Goal: Task Accomplishment & Management: Use online tool/utility

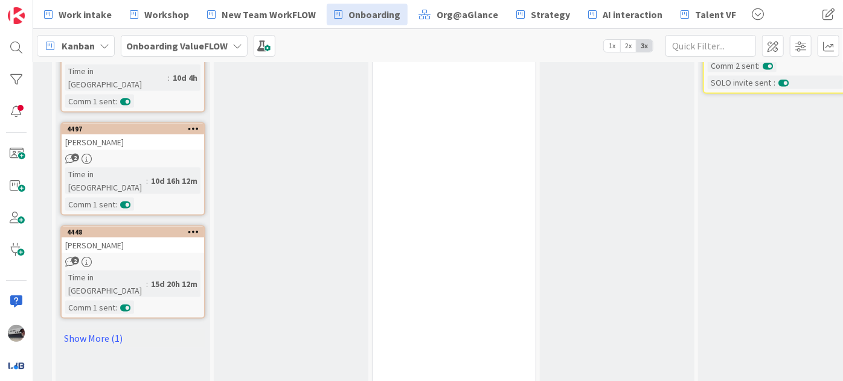
scroll to position [868, 11]
click at [79, 328] on link "Show More (1)" at bounding box center [132, 337] width 145 height 19
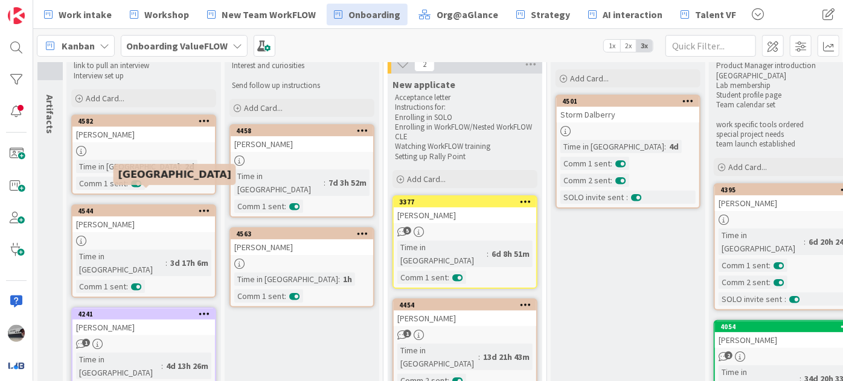
scroll to position [68, 0]
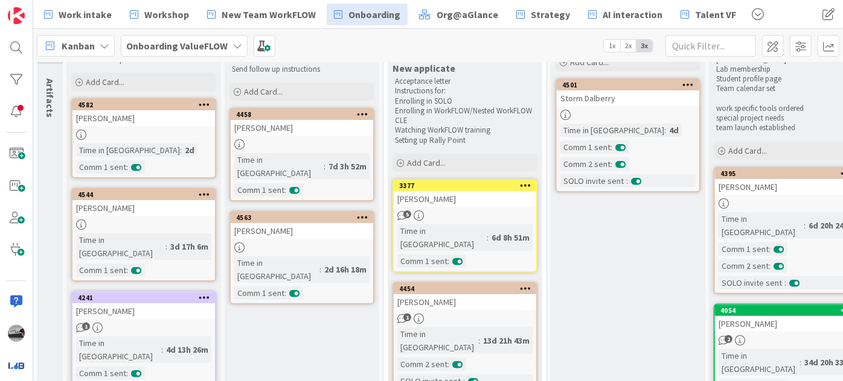
click at [313, 223] on div "[PERSON_NAME]" at bounding box center [302, 231] width 142 height 16
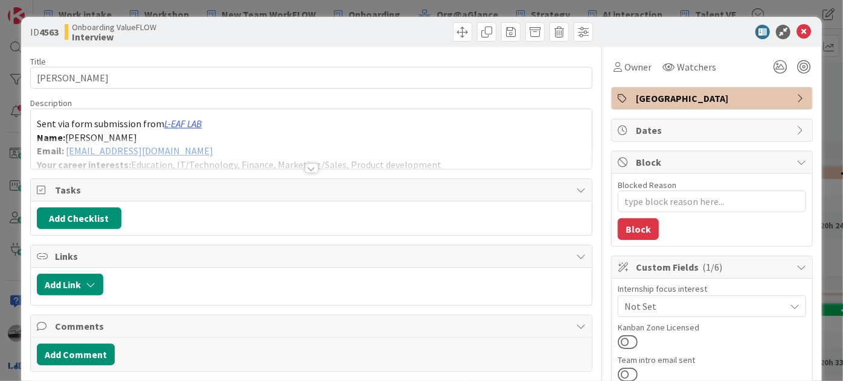
type textarea "x"
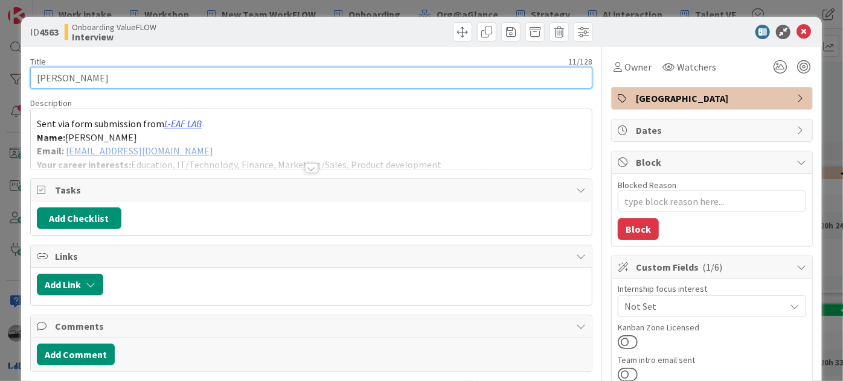
click at [218, 77] on input "[PERSON_NAME]" at bounding box center [311, 78] width 562 height 22
type input "[PERSON_NAME] -"
type textarea "x"
type input "[PERSON_NAME] -"
type textarea "x"
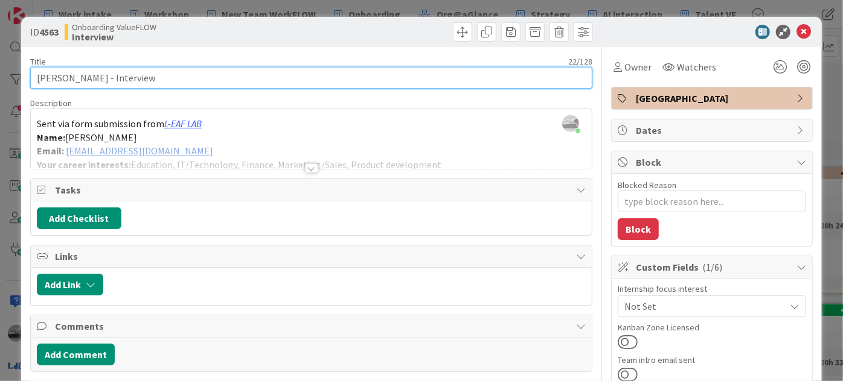
type input "[PERSON_NAME] - Interview"
type textarea "x"
type input "[PERSON_NAME] - Interview by ot"
type textarea "x"
type input "[PERSON_NAME] - Interview by oth"
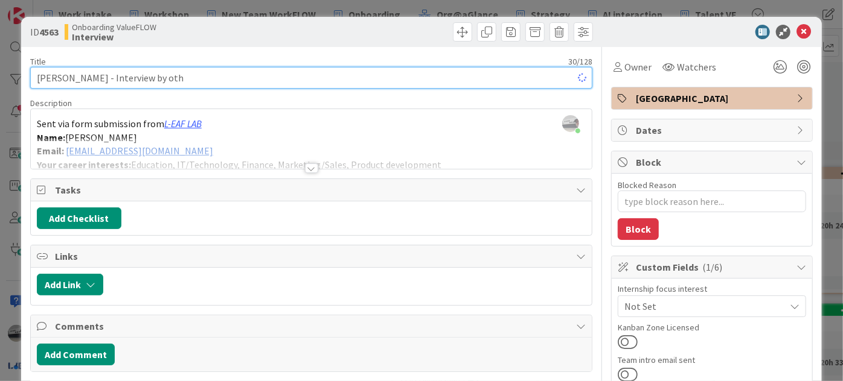
type textarea "x"
type input "[PERSON_NAME] - Interview by other"
type textarea "x"
type input "[PERSON_NAME] - Interview by other coac"
type textarea "x"
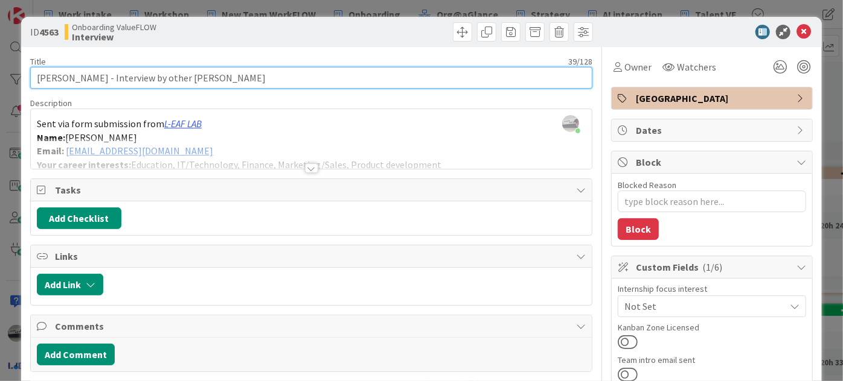
type input "[PERSON_NAME] - Interview by other coaches"
type textarea "x"
type input "[PERSON_NAME] - Interview by other coaches"
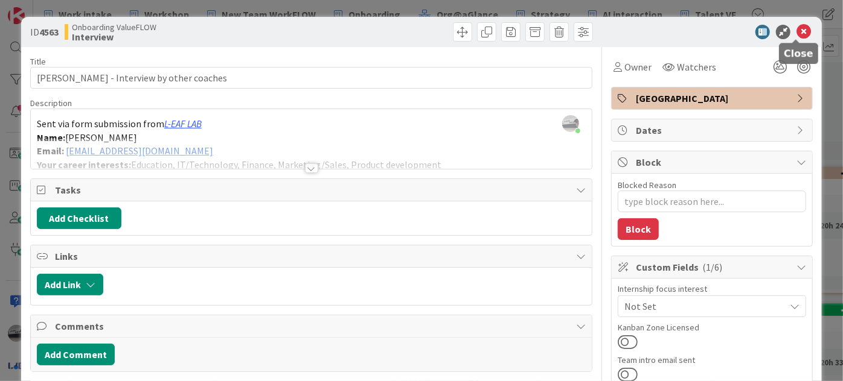
click at [796, 33] on icon at bounding box center [803, 32] width 14 height 14
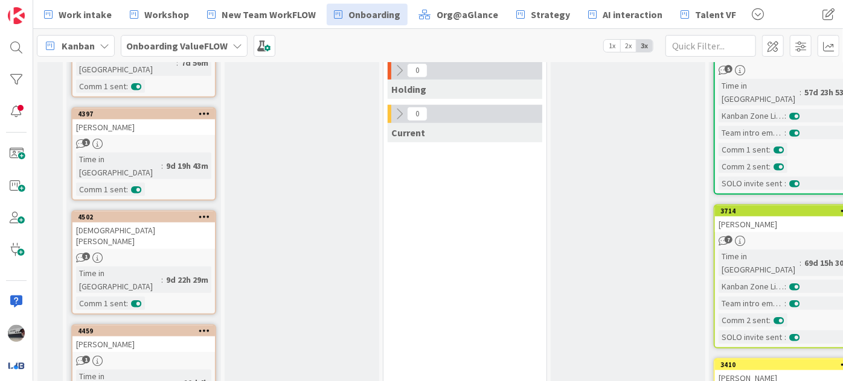
scroll to position [507, 0]
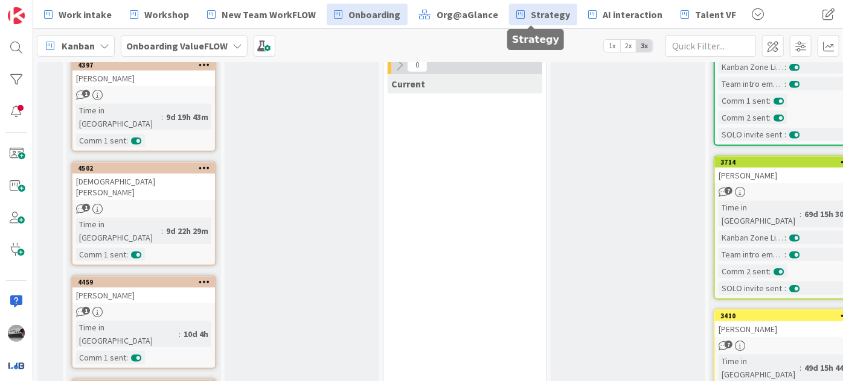
click at [534, 7] on span "Strategy" at bounding box center [549, 14] width 39 height 14
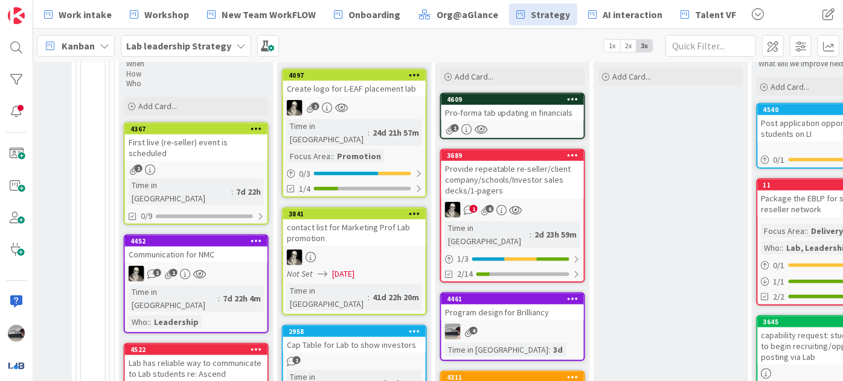
scroll to position [604, 691]
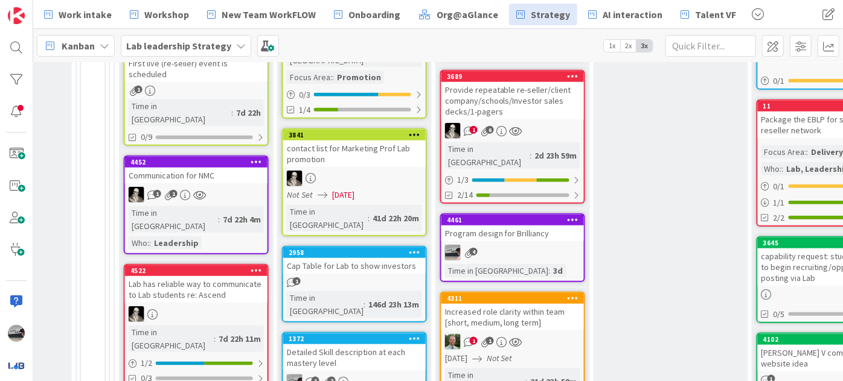
click at [541, 226] on div "Program design for Brilliancy" at bounding box center [512, 234] width 142 height 16
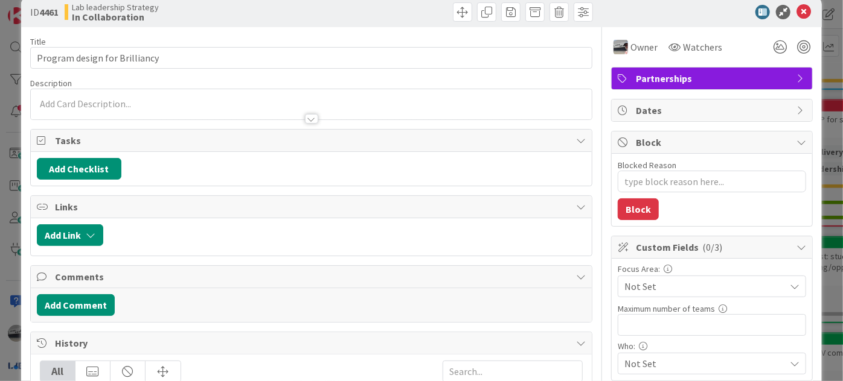
type textarea "x"
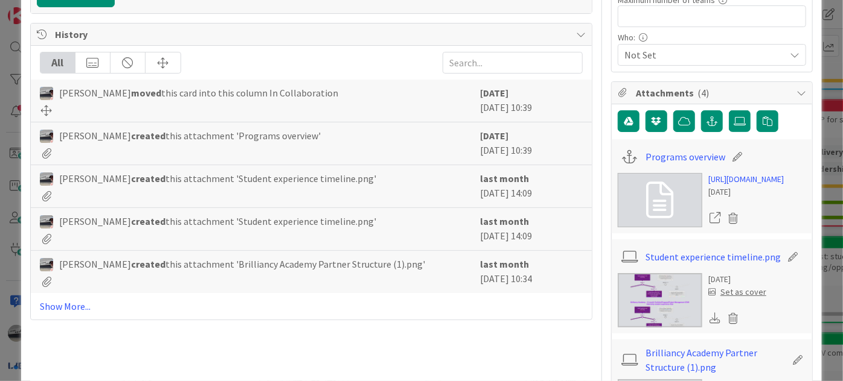
scroll to position [384, 0]
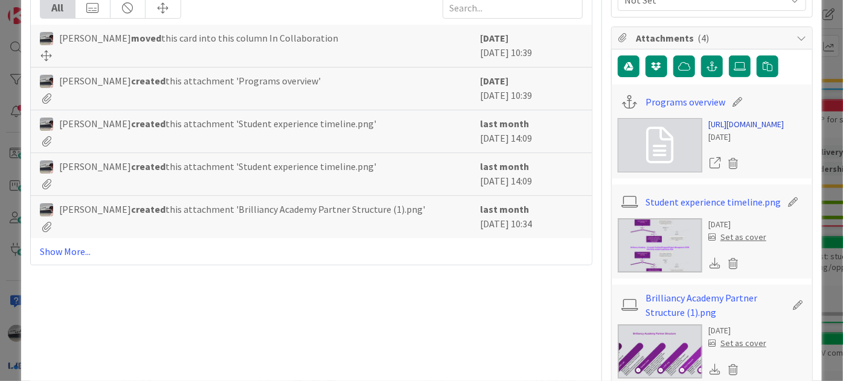
click at [745, 131] on link "[URL][DOMAIN_NAME]" at bounding box center [745, 124] width 75 height 13
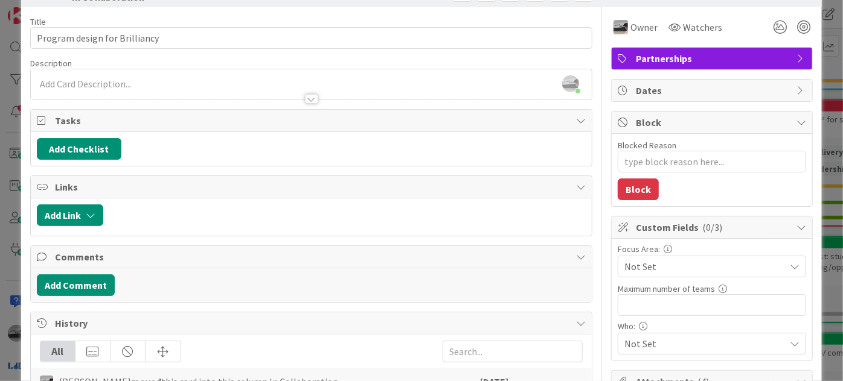
scroll to position [0, 0]
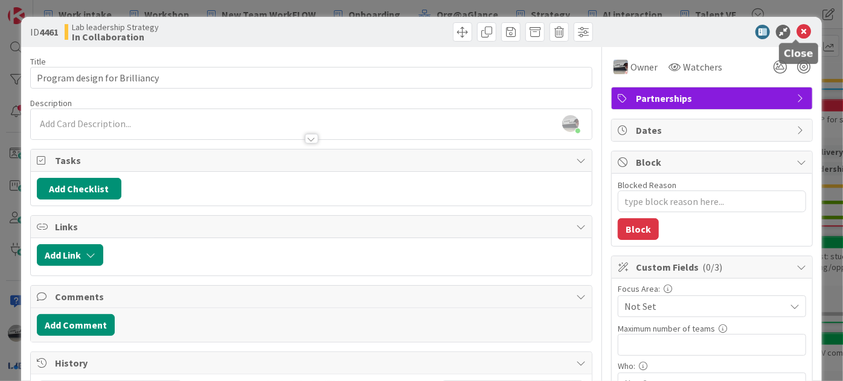
click at [798, 34] on icon at bounding box center [803, 32] width 14 height 14
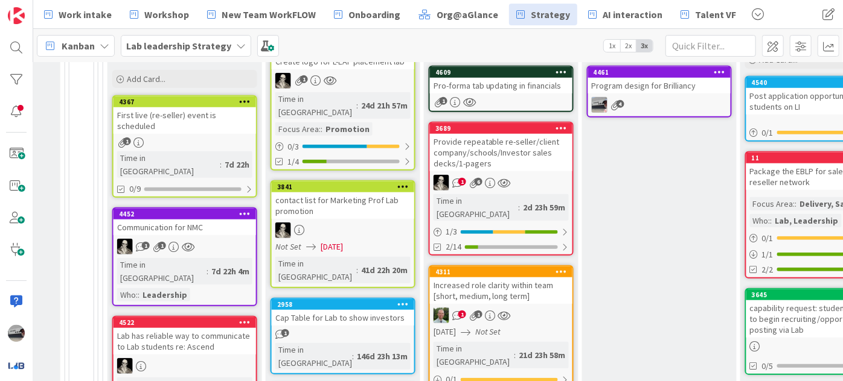
scroll to position [547, 703]
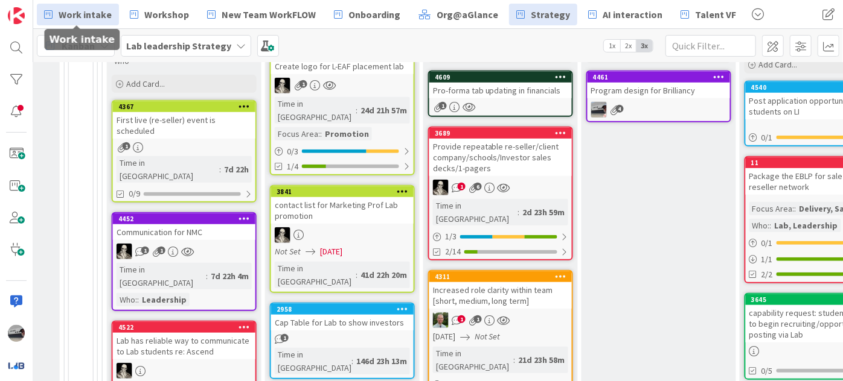
click at [88, 16] on span "Work intake" at bounding box center [85, 14] width 53 height 14
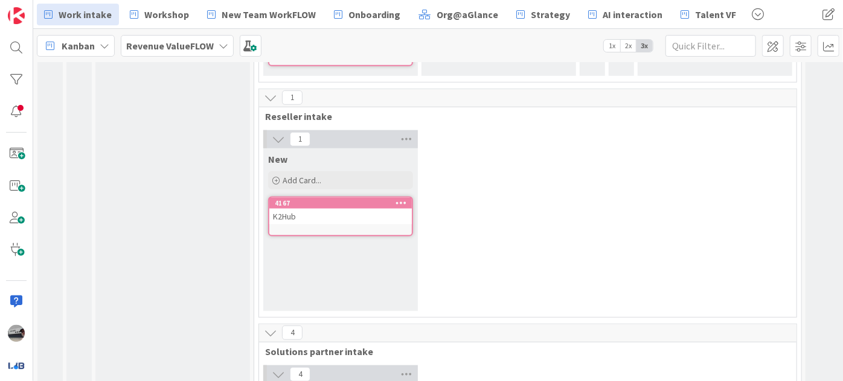
scroll to position [439, 0]
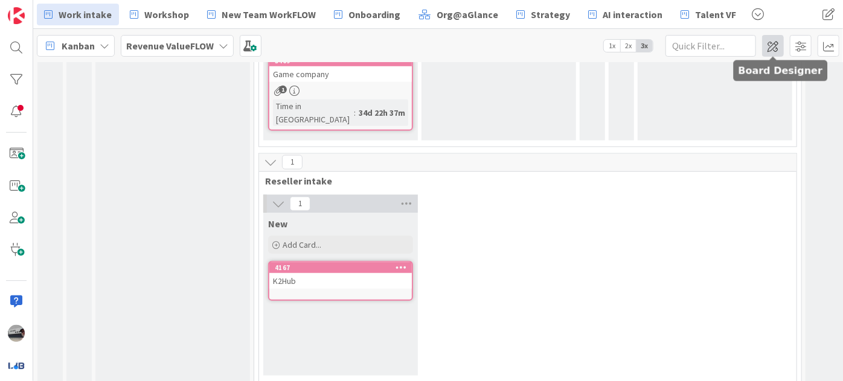
click at [779, 42] on span at bounding box center [773, 46] width 22 height 22
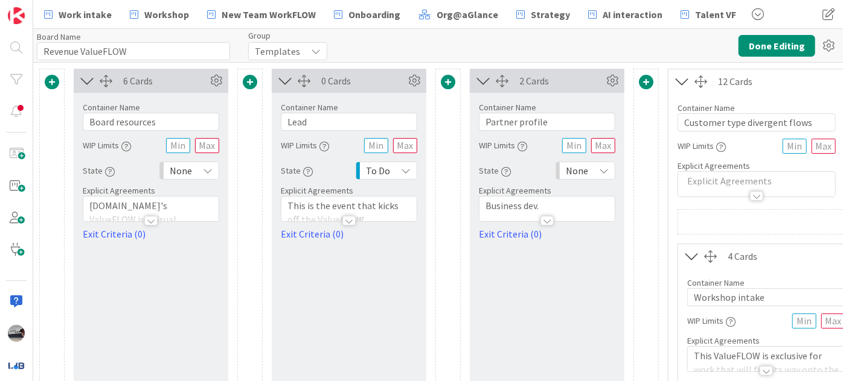
click at [84, 80] on icon at bounding box center [87, 81] width 20 height 16
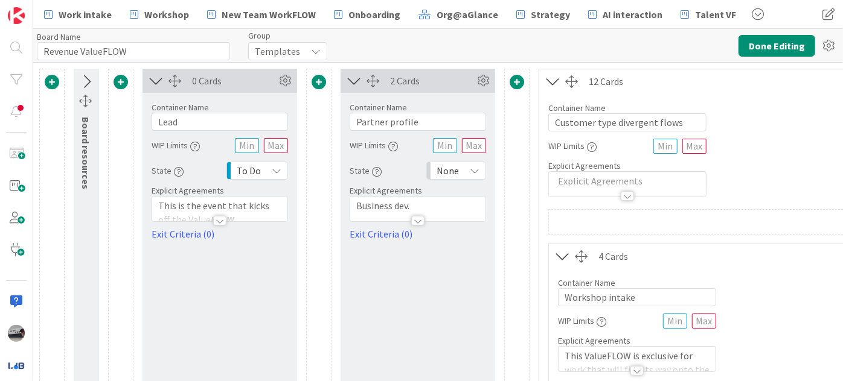
click at [149, 74] on icon at bounding box center [156, 81] width 20 height 16
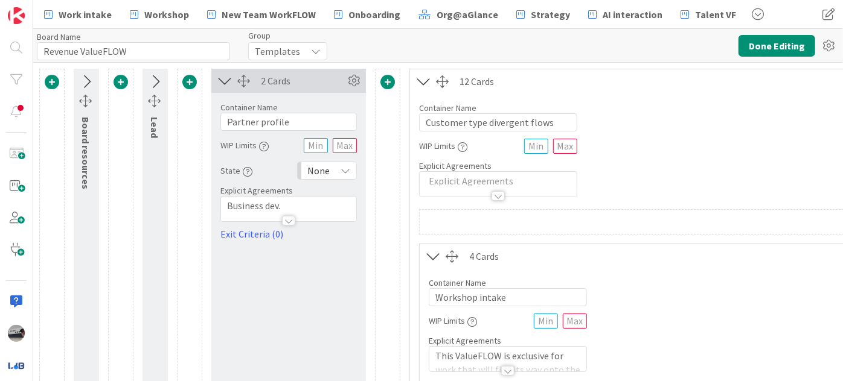
click at [220, 83] on icon at bounding box center [225, 81] width 20 height 16
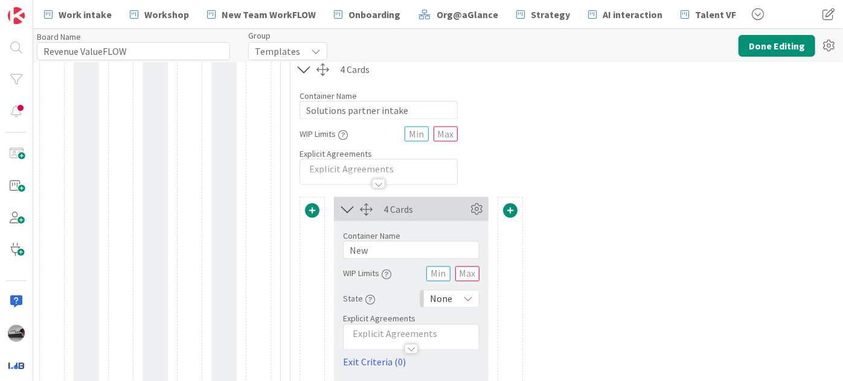
scroll to position [987, 0]
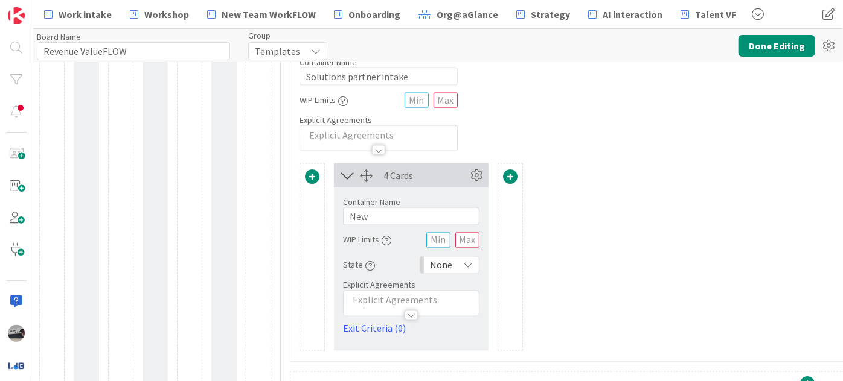
click at [509, 176] on span at bounding box center [510, 177] width 14 height 14
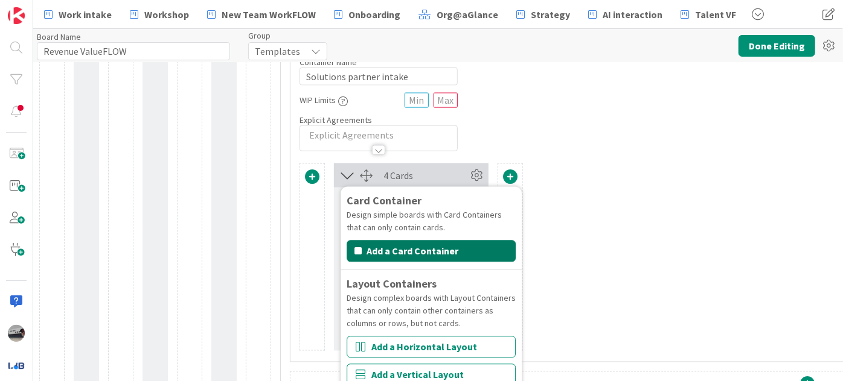
click at [451, 243] on button "Add a Card Container" at bounding box center [430, 252] width 169 height 22
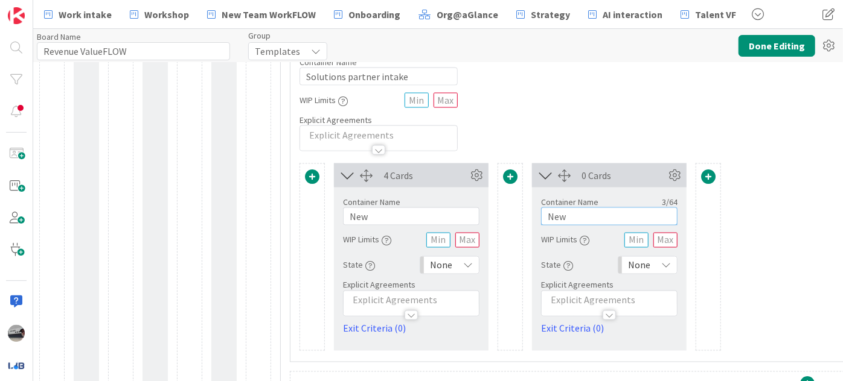
drag, startPoint x: 581, startPoint y: 218, endPoint x: 521, endPoint y: 217, distance: 60.4
click at [521, 217] on div "4 Cards Container Name 3 / 64 New WIP Limits State None Explicit Agreements Exi…" at bounding box center [806, 258] width 1015 height 188
type input "Discovery"
click at [707, 177] on span at bounding box center [708, 177] width 14 height 14
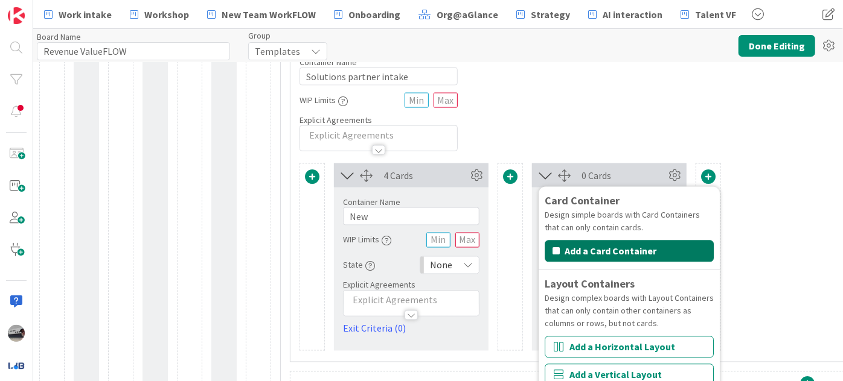
click at [687, 250] on button "Add a Card Container" at bounding box center [628, 252] width 169 height 22
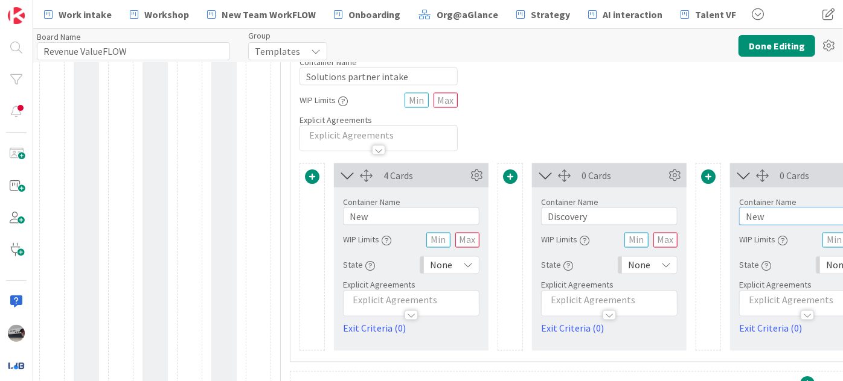
drag, startPoint x: 790, startPoint y: 217, endPoint x: 745, endPoint y: 221, distance: 44.8
click at [745, 221] on input "New" at bounding box center [807, 217] width 136 height 18
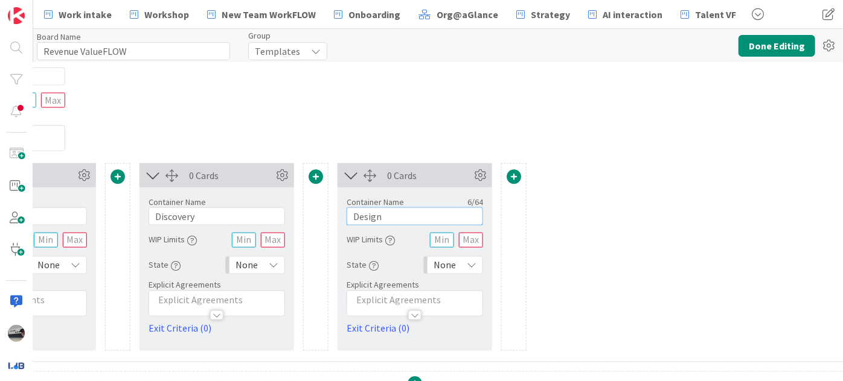
scroll to position [987, 432]
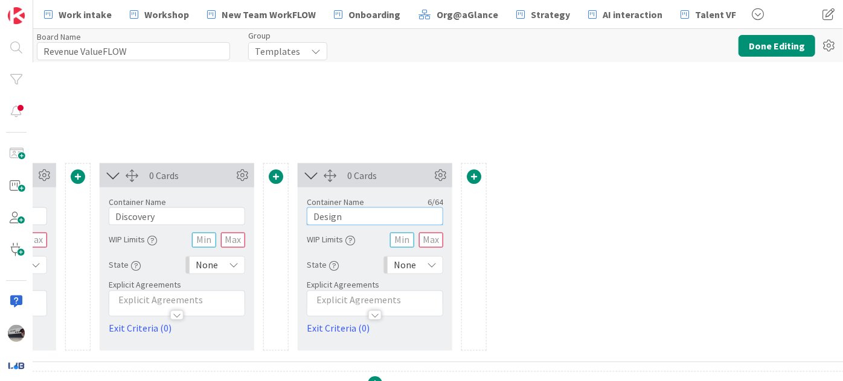
type input "Design"
click at [474, 175] on span at bounding box center [474, 177] width 14 height 14
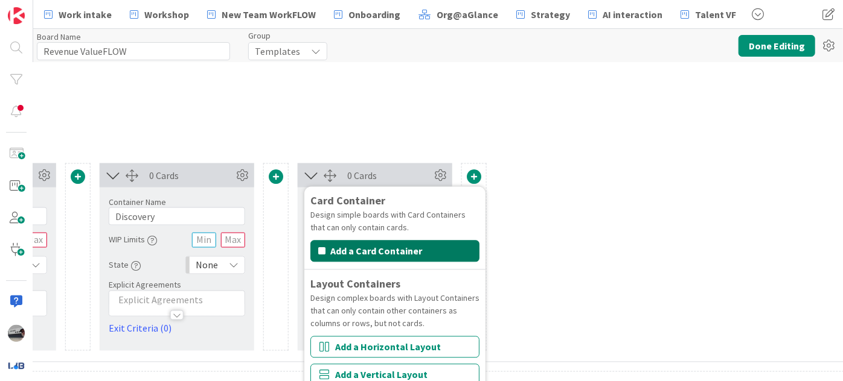
click at [421, 247] on button "Add a Card Container" at bounding box center [394, 252] width 169 height 22
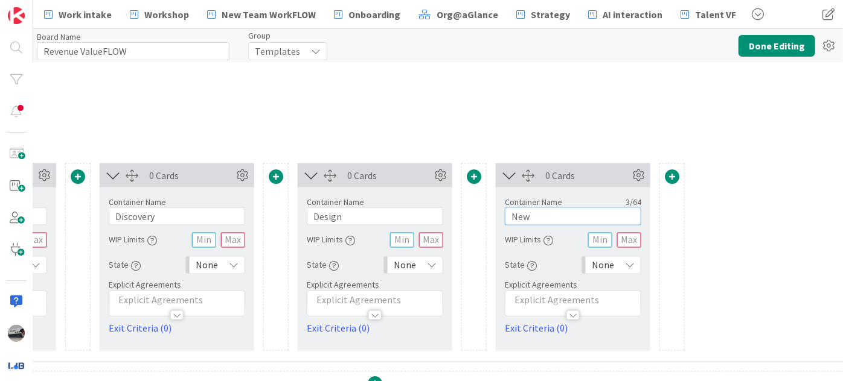
drag, startPoint x: 552, startPoint y: 210, endPoint x: 514, endPoint y: 212, distance: 38.1
click at [514, 212] on input "New" at bounding box center [573, 217] width 136 height 18
click at [532, 210] on input "New" at bounding box center [573, 217] width 136 height 18
drag, startPoint x: 536, startPoint y: 210, endPoint x: 494, endPoint y: 203, distance: 42.2
click at [495, 203] on div "Container Name 3 / 64 New WIP Limits State None Explicit Agreements Exit Criter…" at bounding box center [572, 262] width 155 height 148
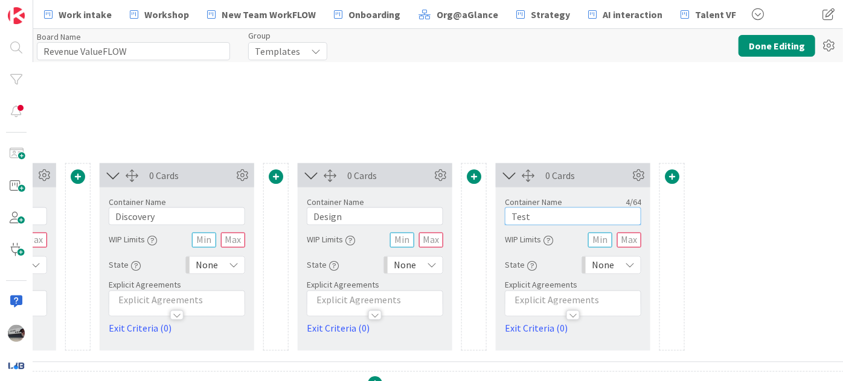
type input "Test"
click at [677, 172] on div at bounding box center [672, 178] width 24 height 16
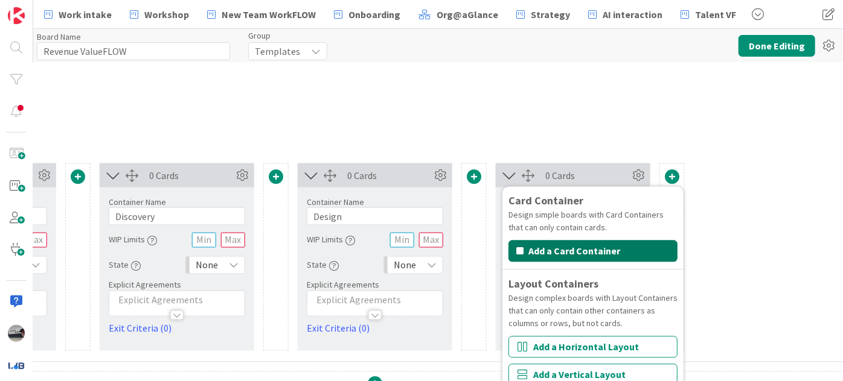
click at [634, 244] on button "Add a Card Container" at bounding box center [592, 252] width 169 height 22
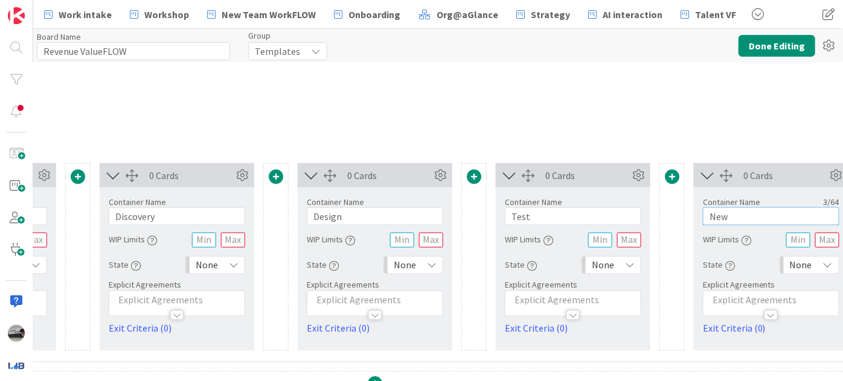
drag, startPoint x: 736, startPoint y: 217, endPoint x: 695, endPoint y: 220, distance: 41.2
click at [695, 220] on div "Container Name 3 / 64 New WIP Limits State None Explicit Agreements Exit Criter…" at bounding box center [770, 262] width 155 height 148
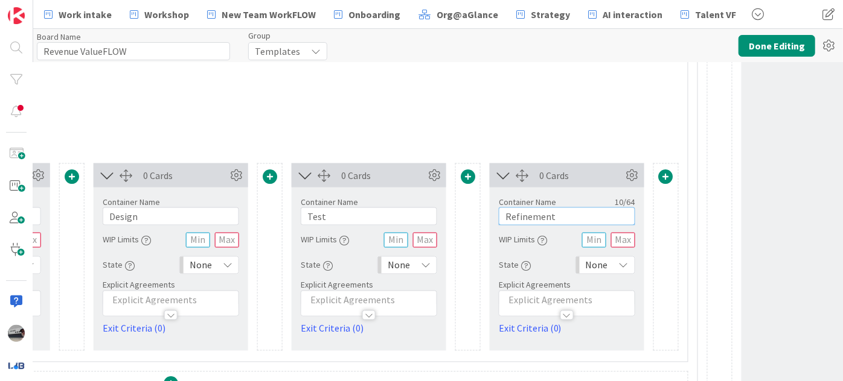
scroll to position [987, 643]
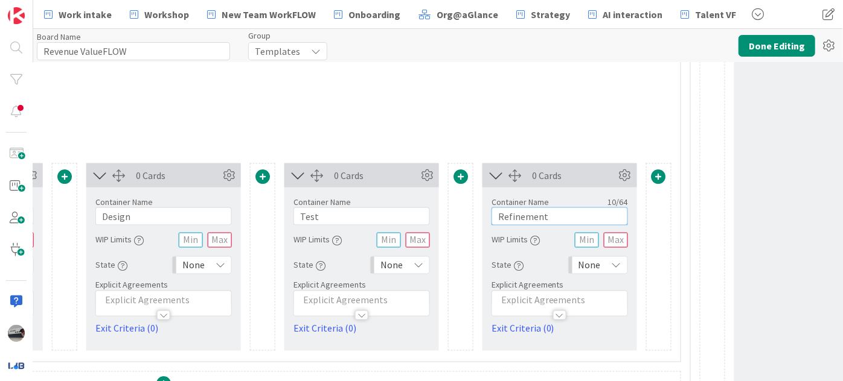
type input "Refinement"
click at [660, 171] on span at bounding box center [658, 177] width 14 height 14
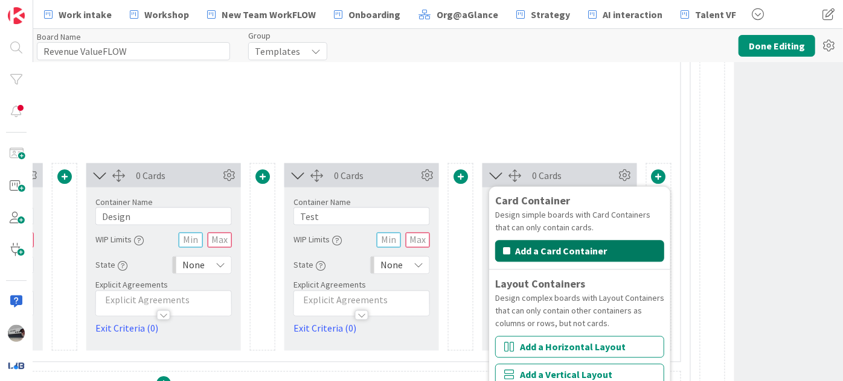
click at [626, 245] on button "Add a Card Container" at bounding box center [579, 252] width 169 height 22
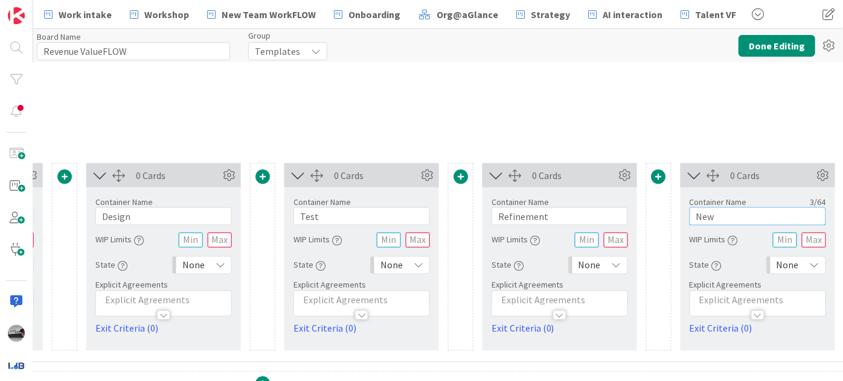
drag, startPoint x: 728, startPoint y: 213, endPoint x: 672, endPoint y: 215, distance: 55.6
click at [672, 215] on div "4 Cards Container Name 3 / 64 New WIP Limits State None Explicit Agreements Exi…" at bounding box center [262, 258] width 1213 height 188
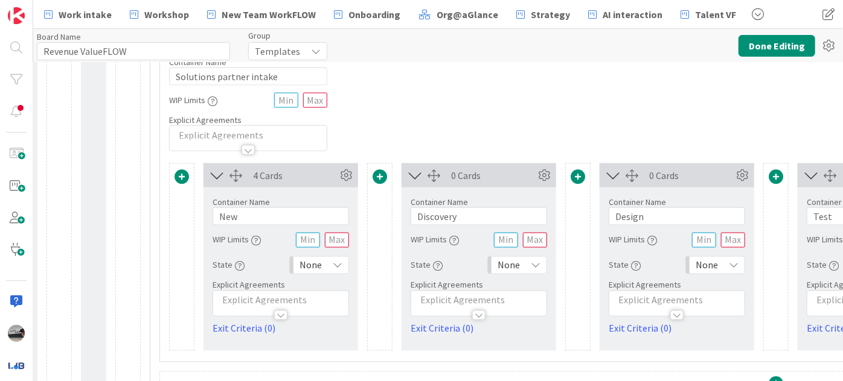
scroll to position [987, 121]
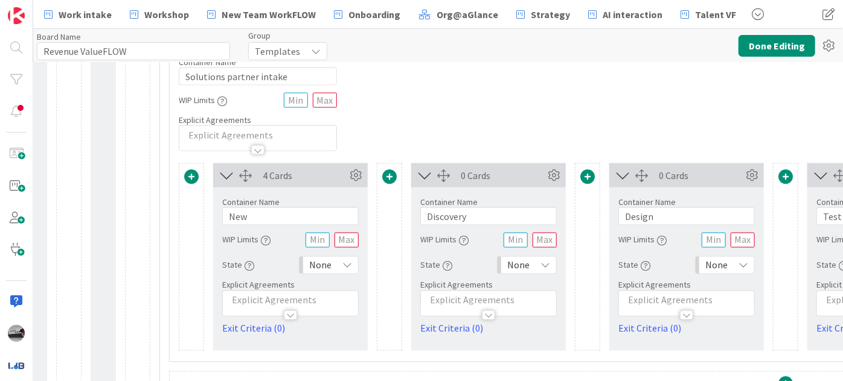
type input "Launch"
click at [348, 261] on icon at bounding box center [347, 266] width 10 height 10
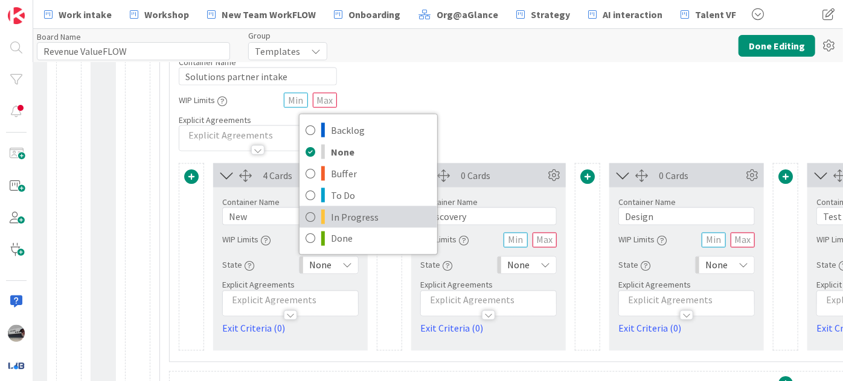
click at [344, 208] on span "In Progress" at bounding box center [381, 217] width 100 height 18
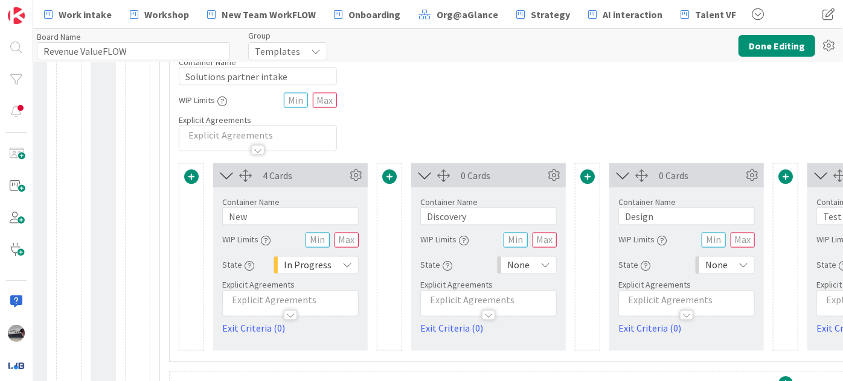
click at [536, 260] on div "None" at bounding box center [527, 265] width 60 height 18
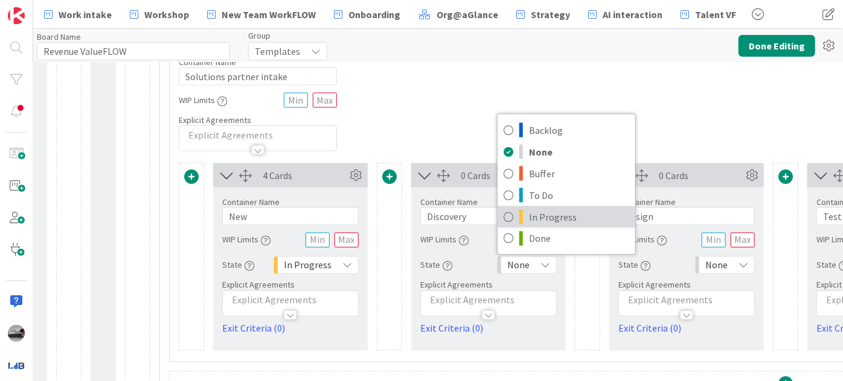
click at [553, 210] on span "In Progress" at bounding box center [579, 217] width 100 height 18
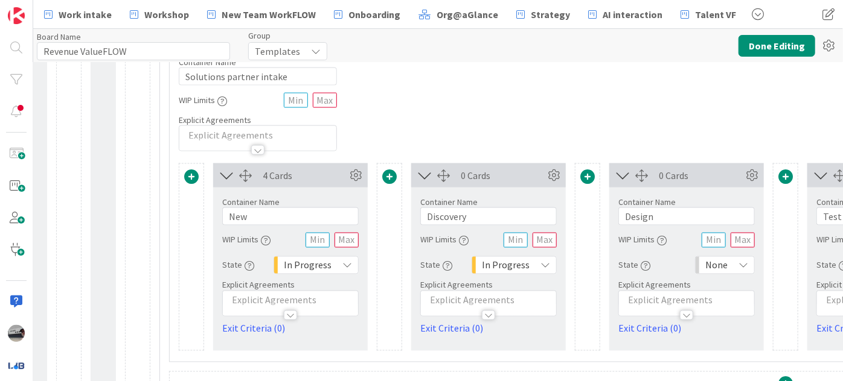
click at [732, 267] on div "None" at bounding box center [725, 265] width 60 height 18
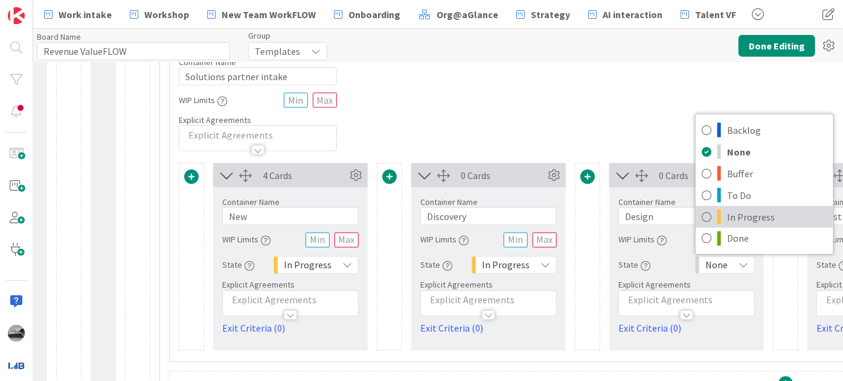
click at [748, 210] on span "In Progress" at bounding box center [777, 217] width 100 height 18
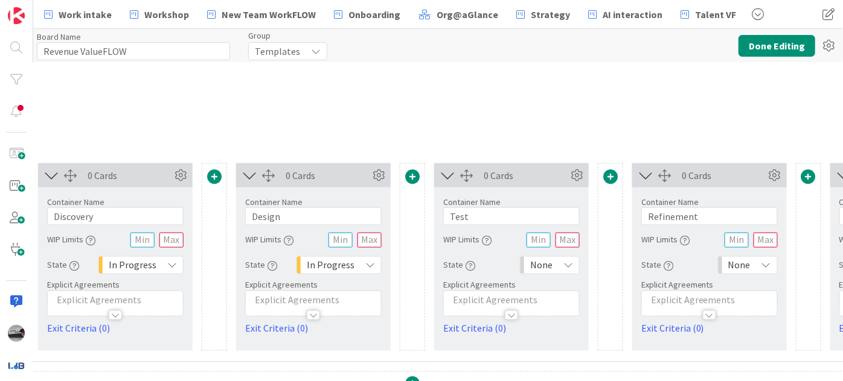
scroll to position [987, 575]
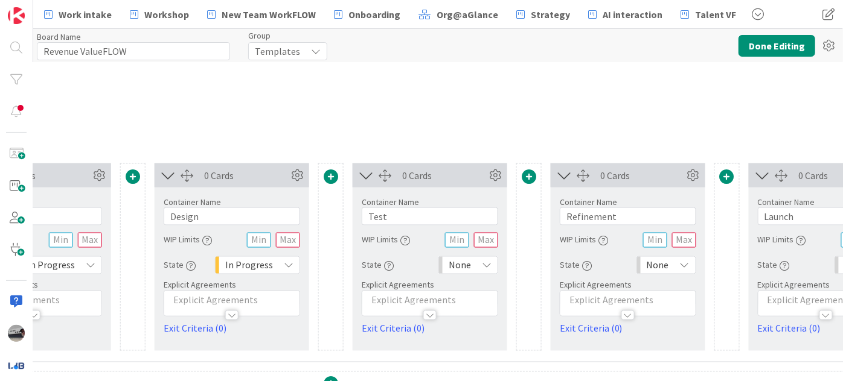
click at [491, 265] on icon at bounding box center [487, 266] width 10 height 10
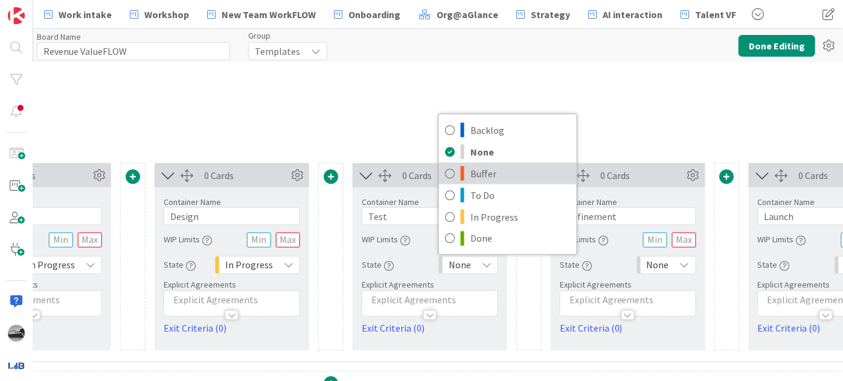
click at [491, 167] on span "Buffer" at bounding box center [520, 174] width 100 height 18
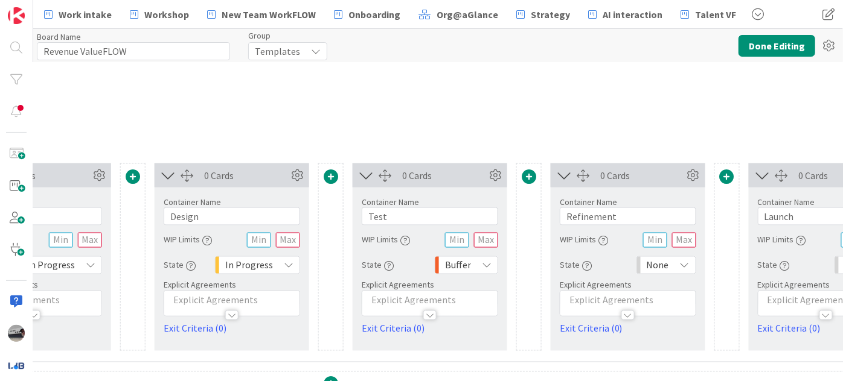
click at [673, 266] on div "None" at bounding box center [666, 265] width 60 height 18
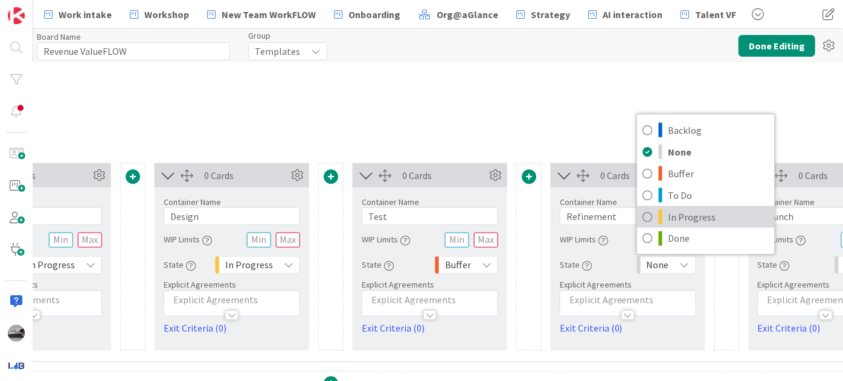
click at [684, 208] on span "In Progress" at bounding box center [718, 217] width 100 height 18
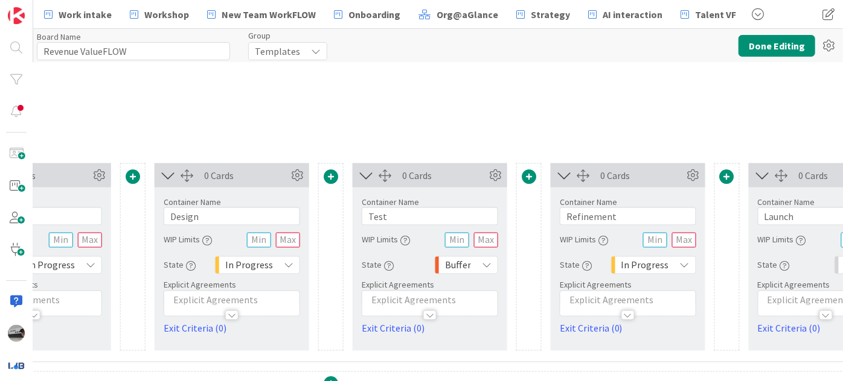
scroll to position [987, 1039]
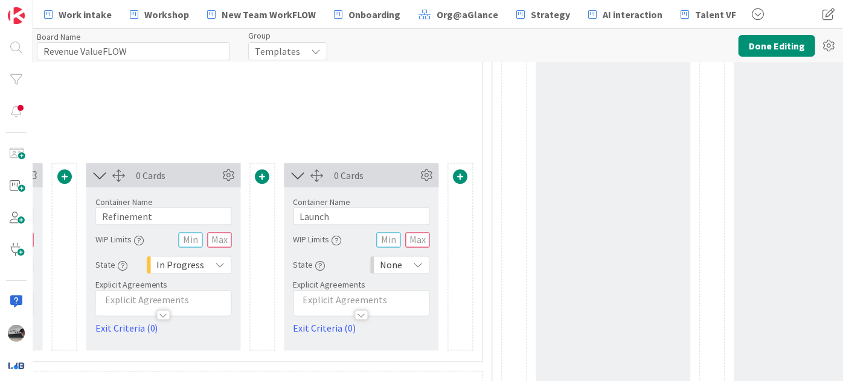
click at [412, 266] on div "None" at bounding box center [400, 265] width 60 height 18
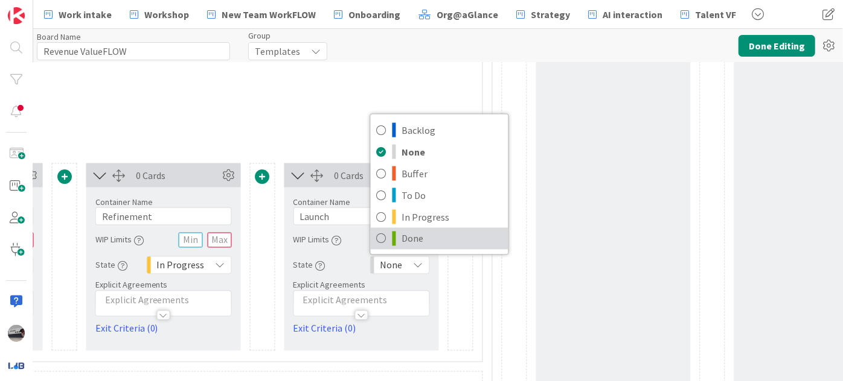
click at [422, 234] on span "Done" at bounding box center [452, 239] width 100 height 18
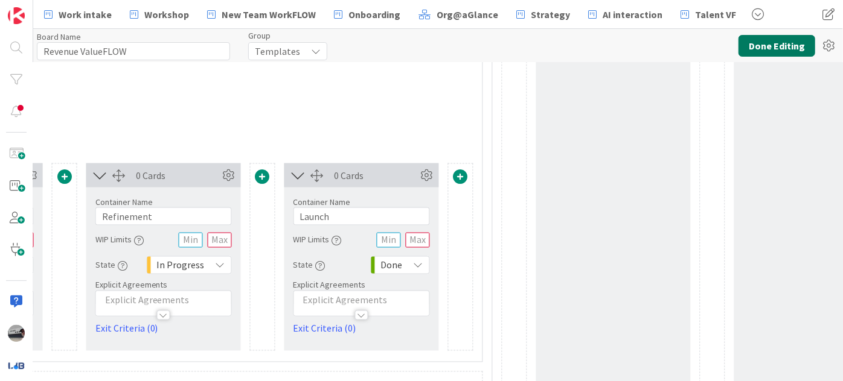
click at [766, 43] on button "Done Editing" at bounding box center [776, 46] width 77 height 22
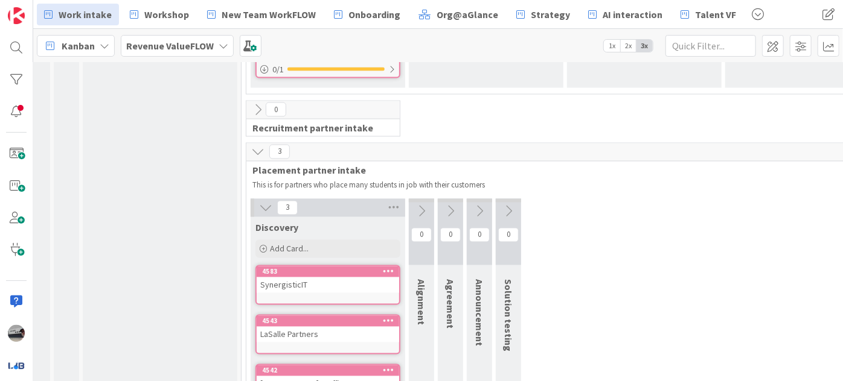
scroll to position [1089, 13]
click at [420, 203] on button at bounding box center [421, 212] width 25 height 18
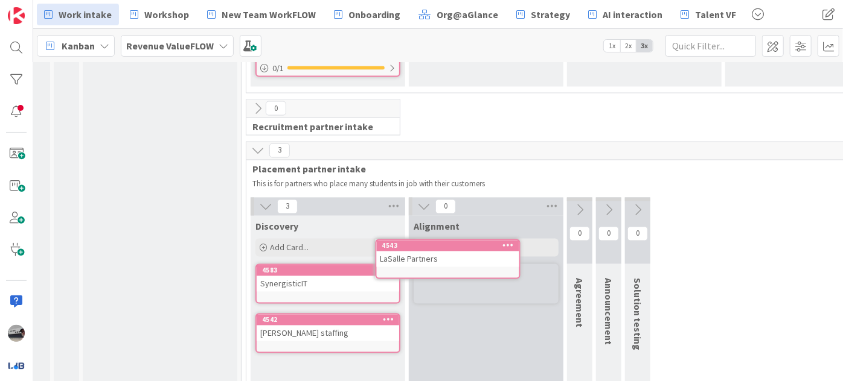
scroll to position [1082, 13]
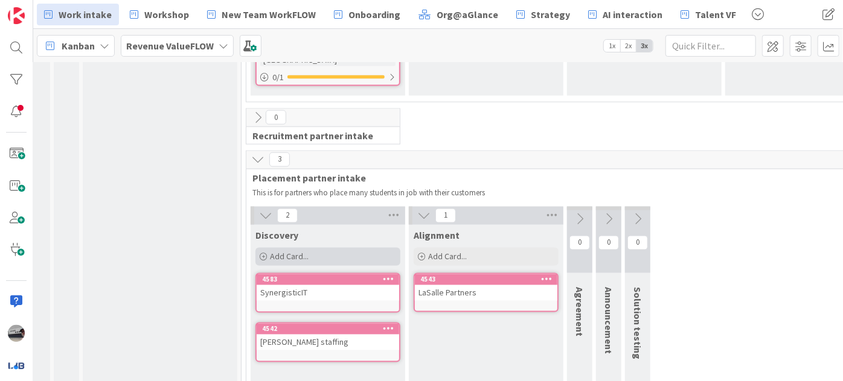
click at [324, 248] on div "Add Card..." at bounding box center [327, 257] width 145 height 18
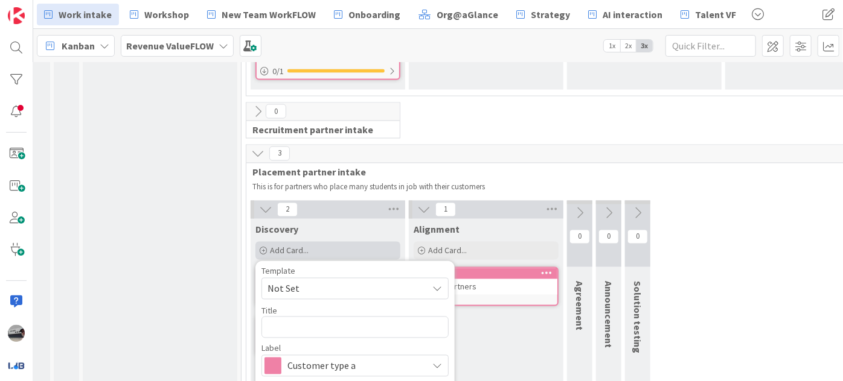
type textarea "x"
type textarea "H"
type textarea "x"
type textarea "Hy"
type textarea "x"
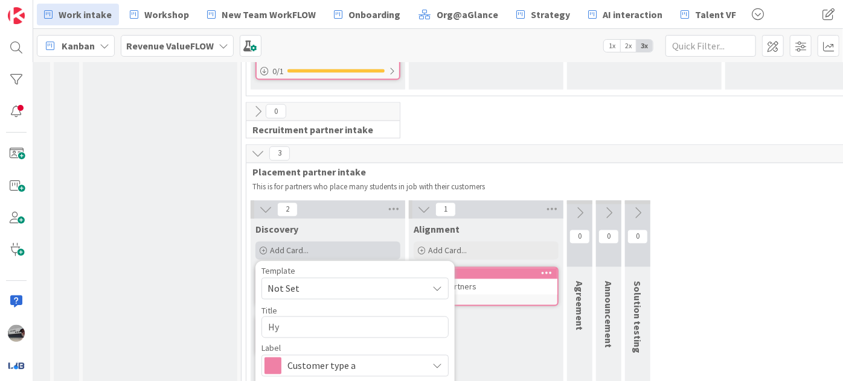
type textarea "Hyp"
type textarea "x"
type textarea "Hype"
type textarea "x"
type textarea "Hyper"
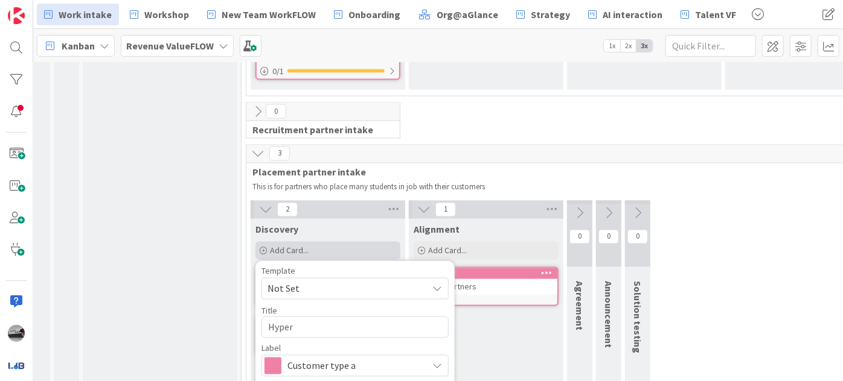
type textarea "x"
type textarea "Hypera"
type textarea "x"
type textarea "Hyperac"
type textarea "x"
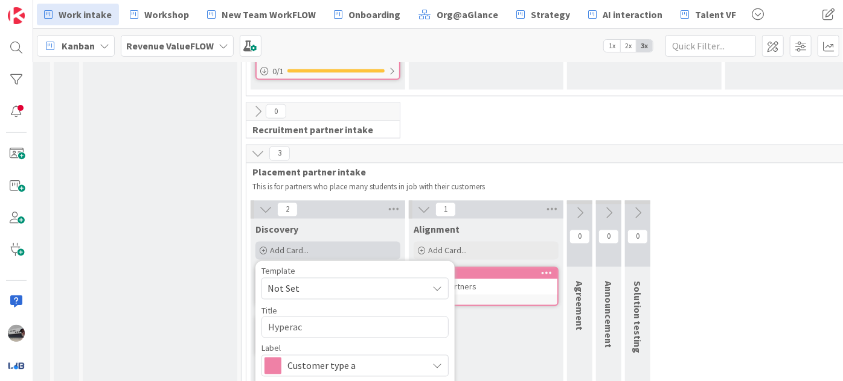
type textarea "Hyperact"
type textarea "x"
type textarea "Hyperacti"
type textarea "x"
type textarea "Hyperactiv"
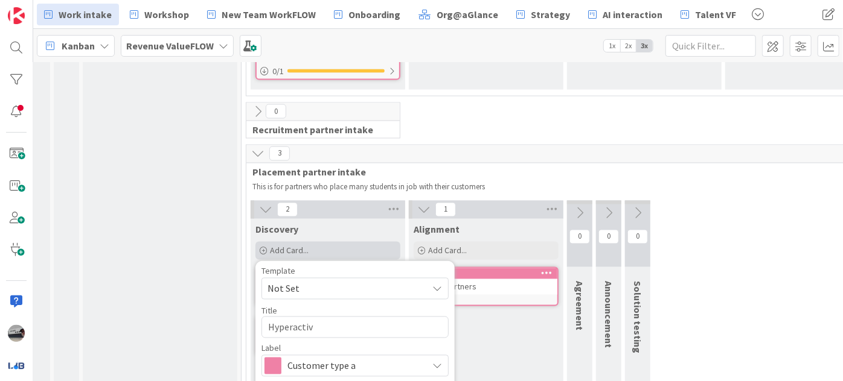
type textarea "x"
type textarea "Hyperactive"
type textarea "x"
type textarea "HyperactiveA"
type textarea "x"
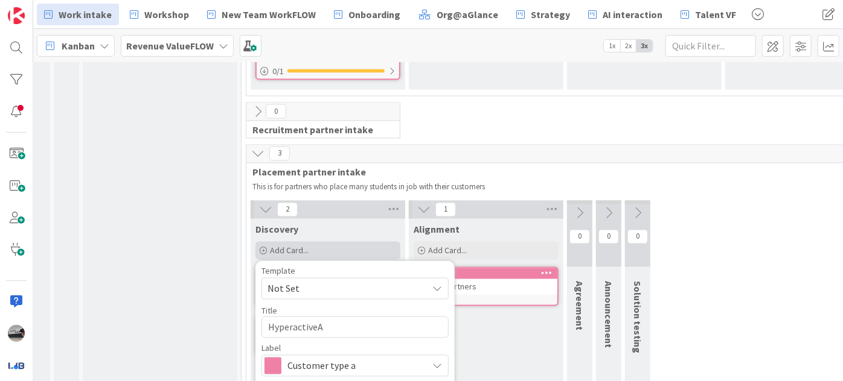
type textarea "HyperactiveAg"
type textarea "x"
type textarea "HyperactiveAgi"
type textarea "x"
type textarea "HyperactiveAgil"
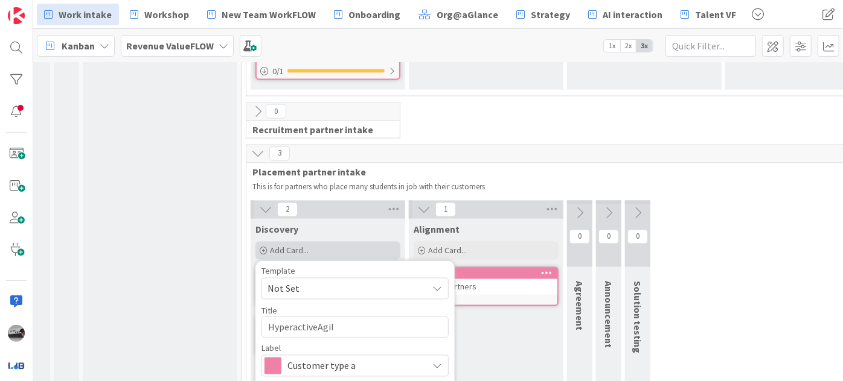
type textarea "x"
type textarea "HyperactiveAgili"
type textarea "x"
type textarea "HyperactiveAgilit"
type textarea "x"
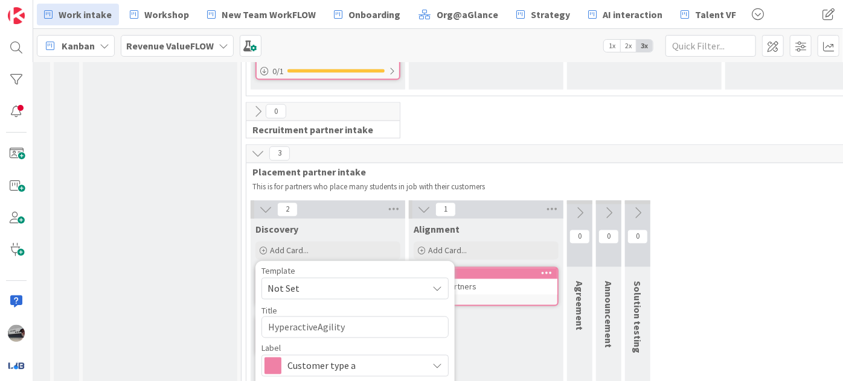
type textarea "HyperactiveAgility"
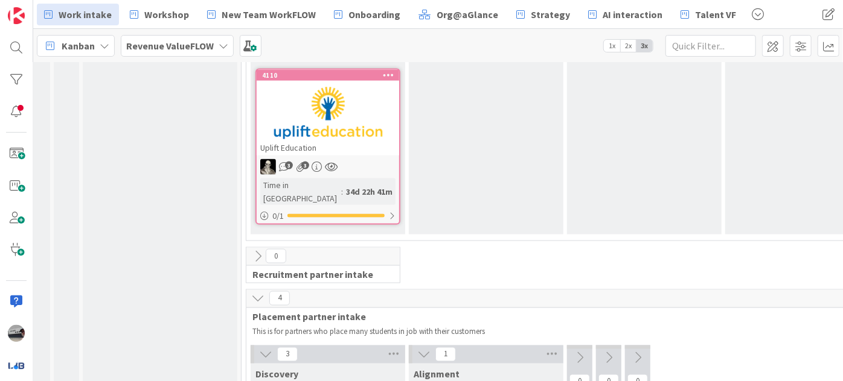
scroll to position [925, 13]
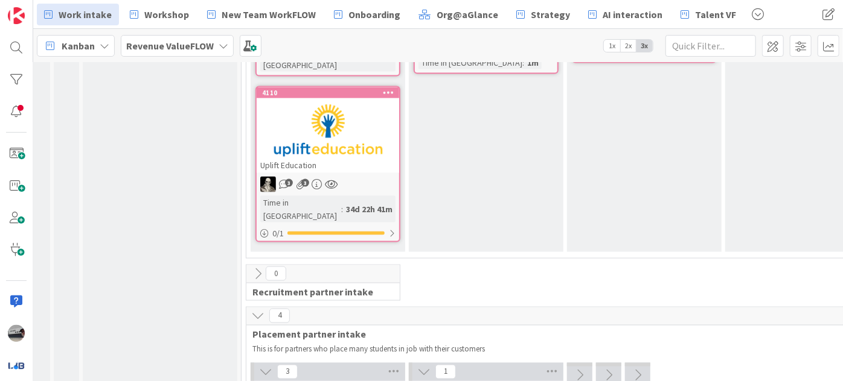
click at [254, 267] on icon at bounding box center [257, 273] width 13 height 13
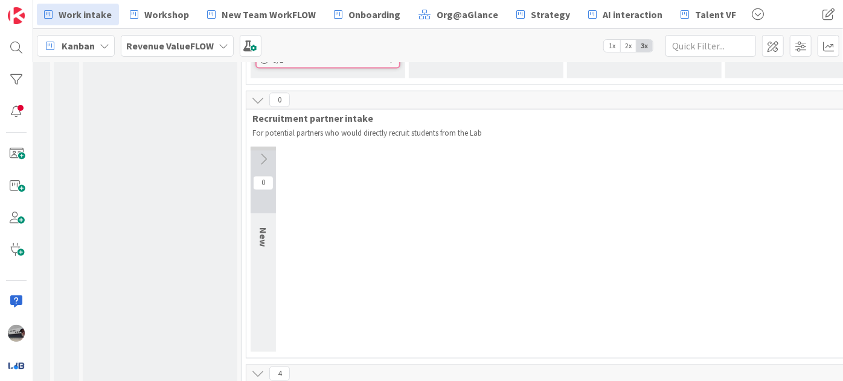
scroll to position [1089, 13]
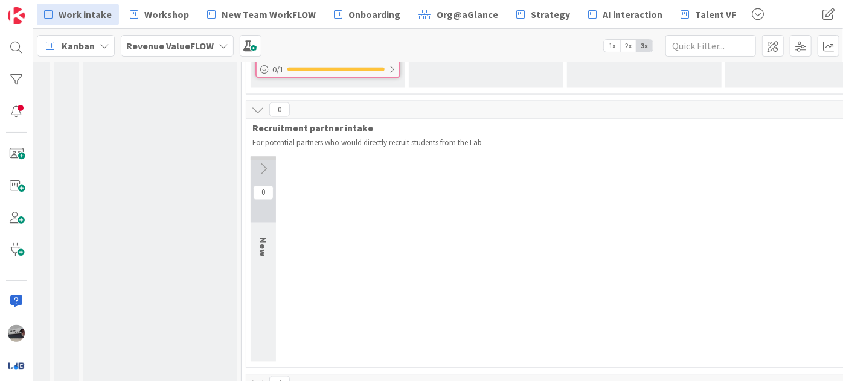
click at [262, 163] on icon at bounding box center [262, 169] width 13 height 13
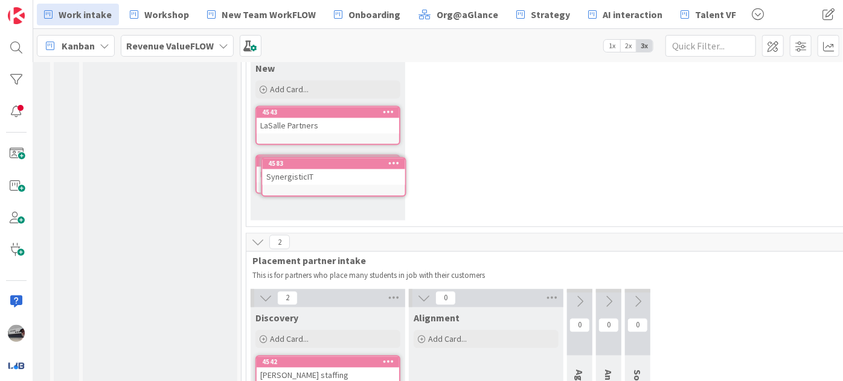
scroll to position [1164, 13]
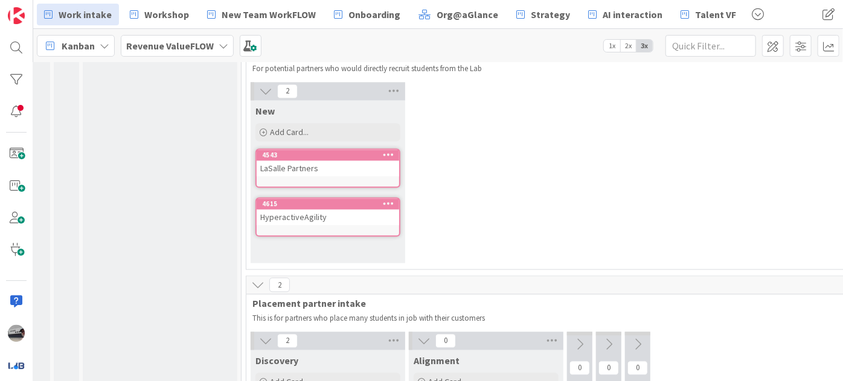
click at [317, 183] on div "New Add Card... 4543 LaSalle Partners 4615 HyperactiveAgility" at bounding box center [327, 182] width 155 height 163
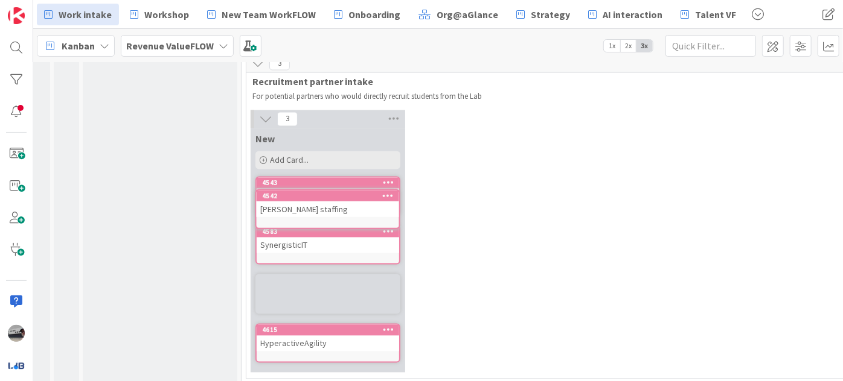
scroll to position [1132, 13]
